Goal: Task Accomplishment & Management: Manage account settings

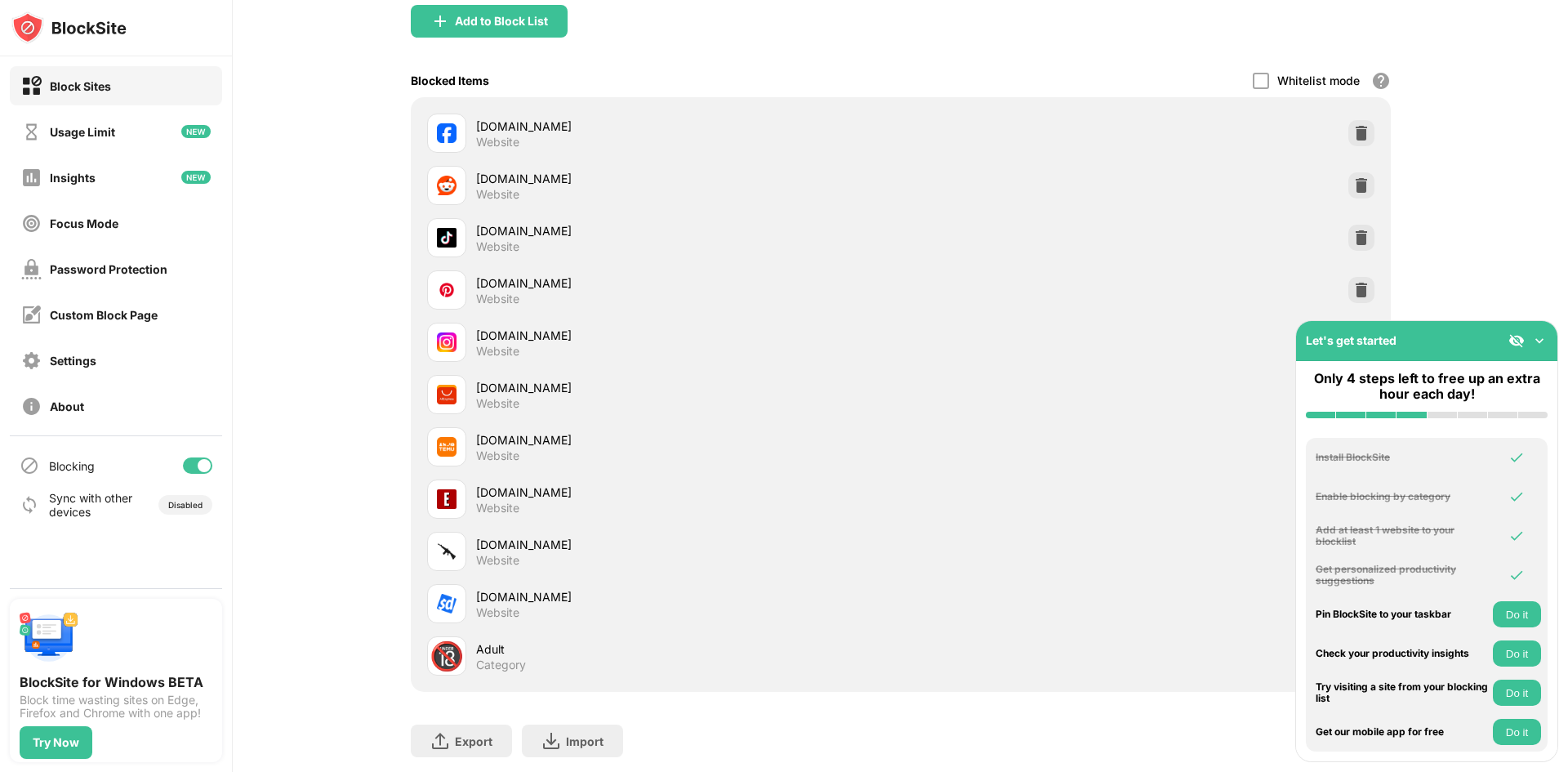
scroll to position [331, 0]
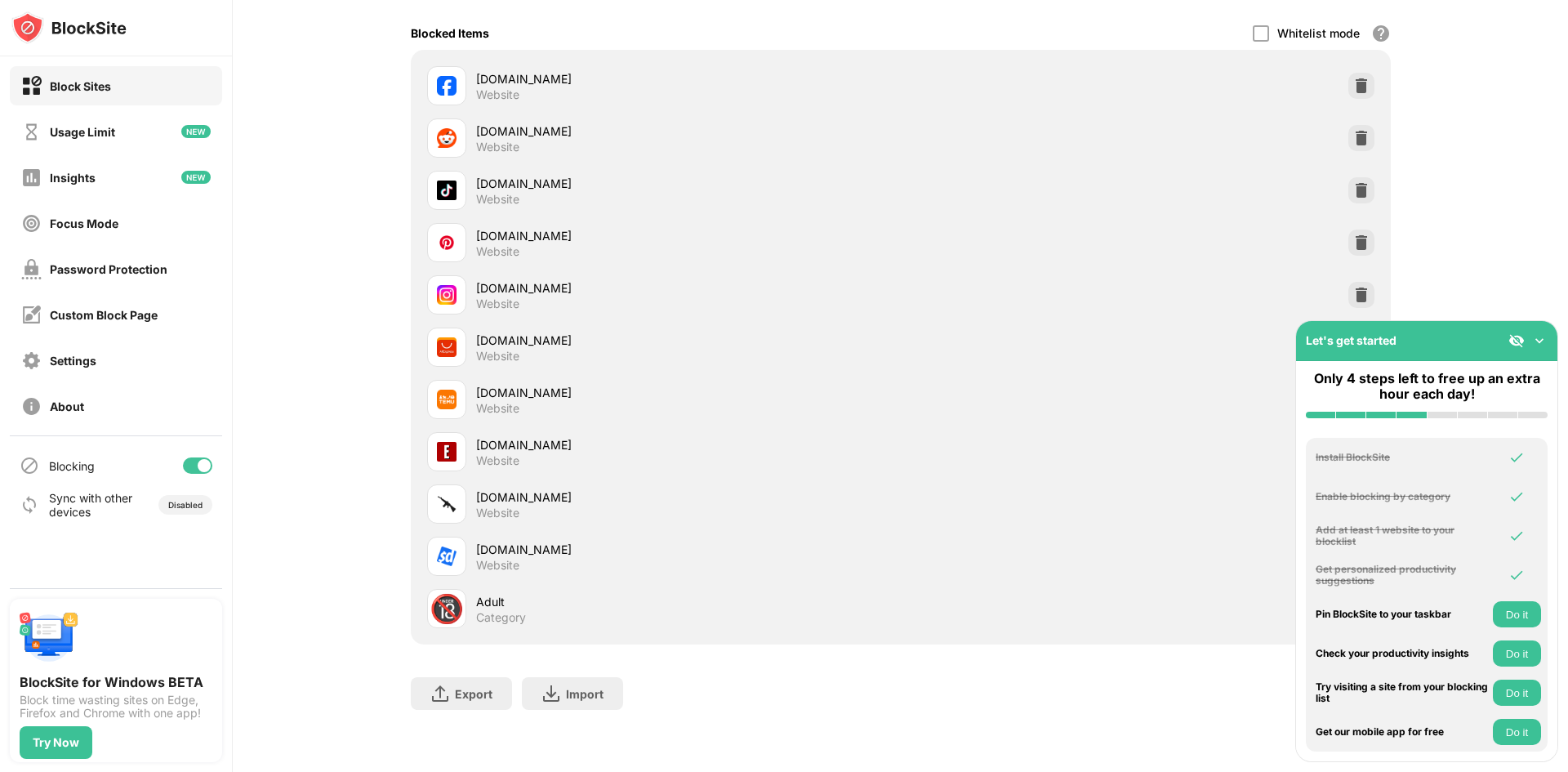
click at [1539, 339] on img at bounding box center [1539, 339] width 16 height 16
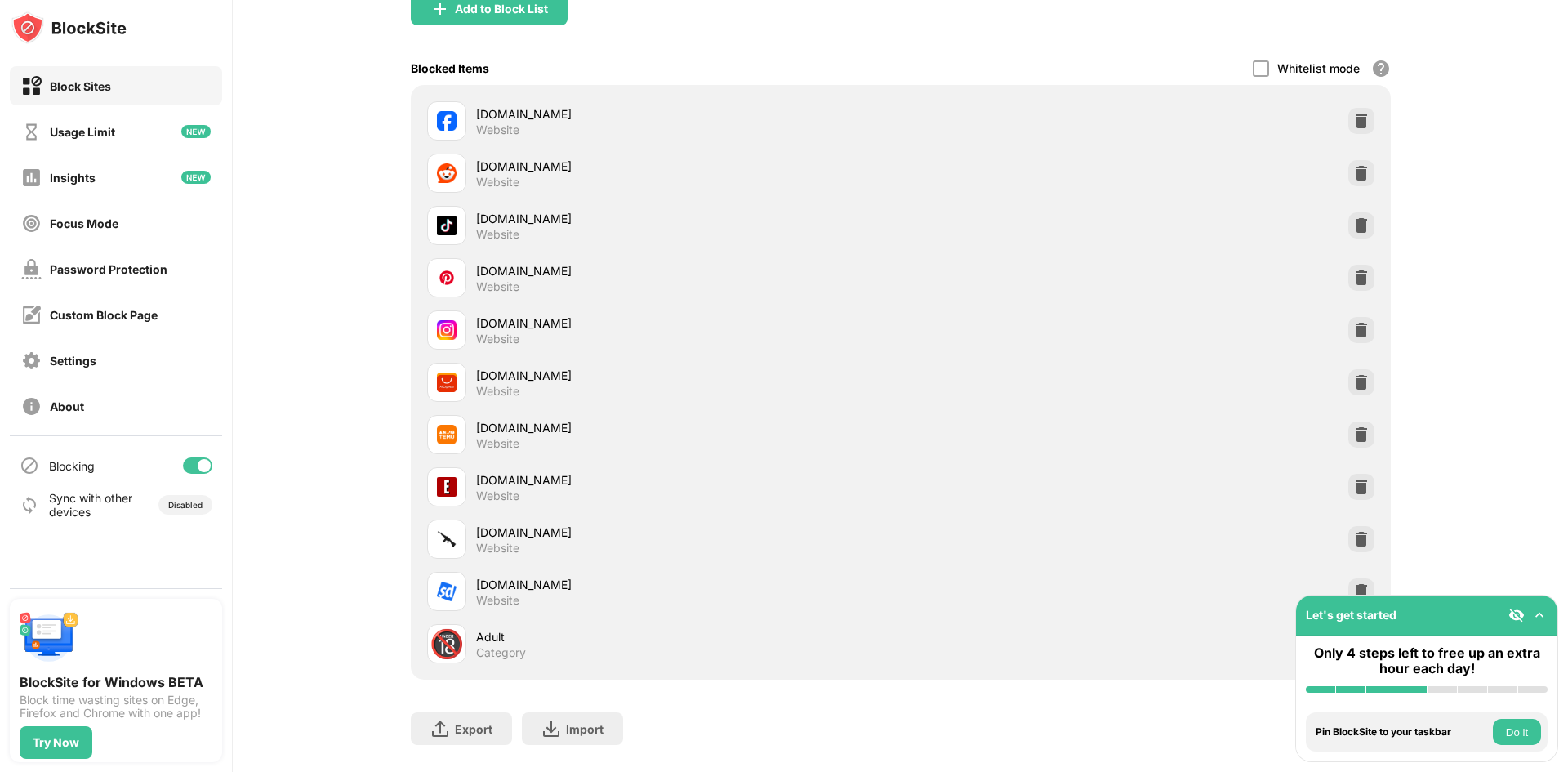
scroll to position [249, 0]
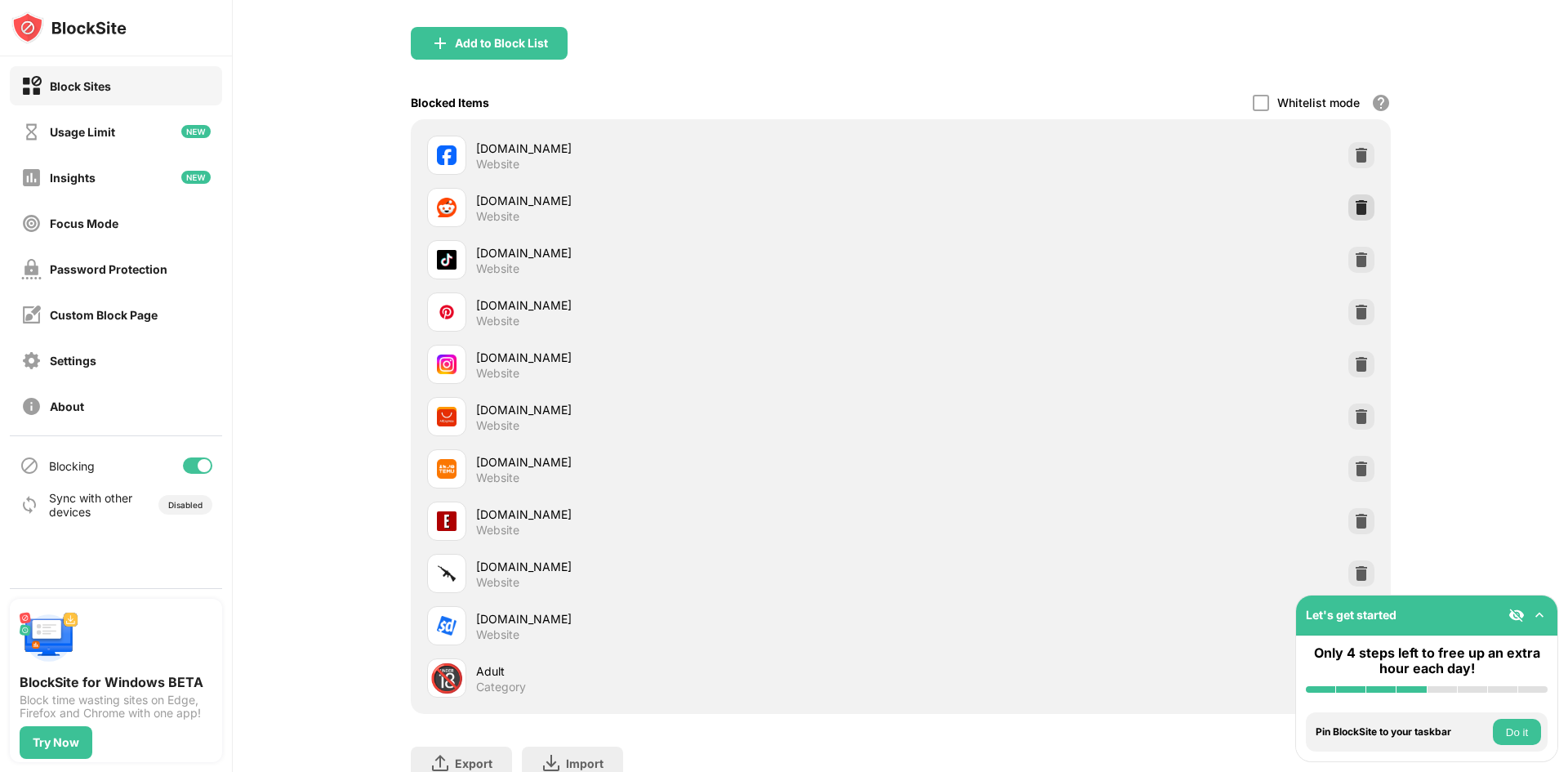
click at [1360, 206] on img at bounding box center [1361, 207] width 16 height 16
